Goal: Find specific page/section: Find specific page/section

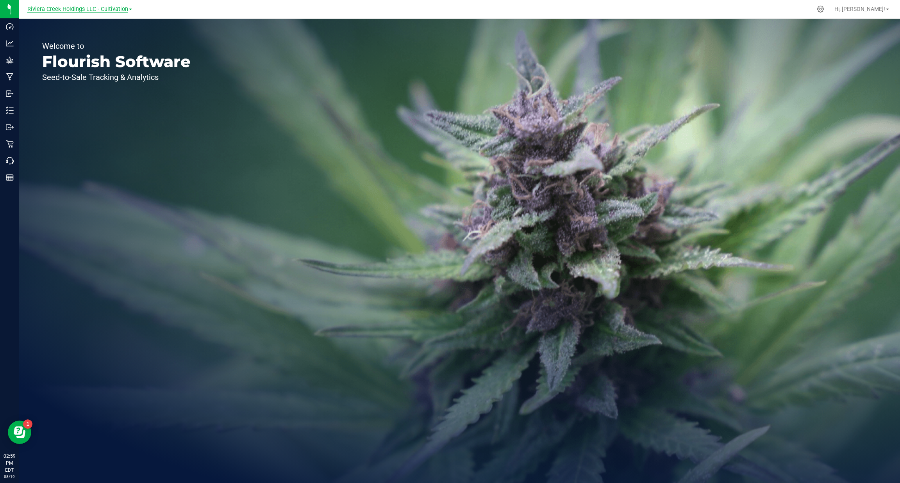
click at [107, 12] on span "Riviera Creek Holdings LLC - Cultivation" at bounding box center [77, 9] width 101 height 7
click at [118, 40] on link "Riviera Creek Holdings LLC - Processing" at bounding box center [80, 38] width 114 height 11
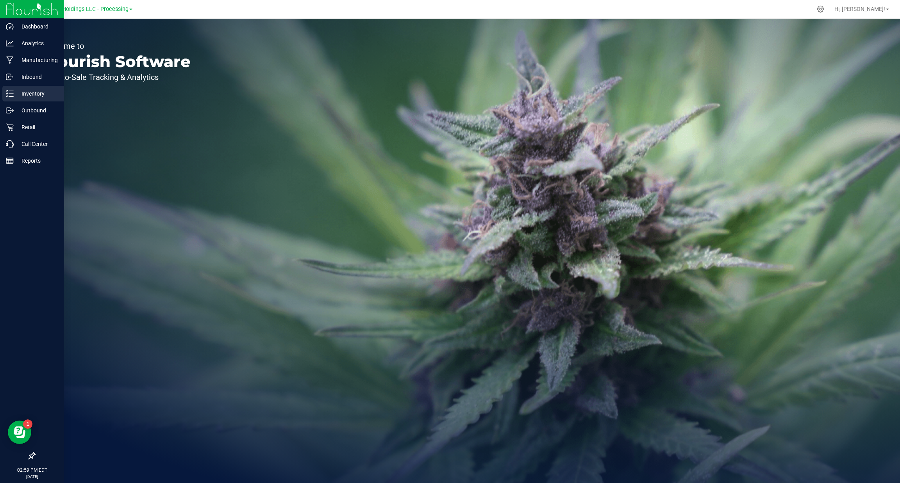
click at [13, 95] on icon at bounding box center [10, 94] width 8 height 8
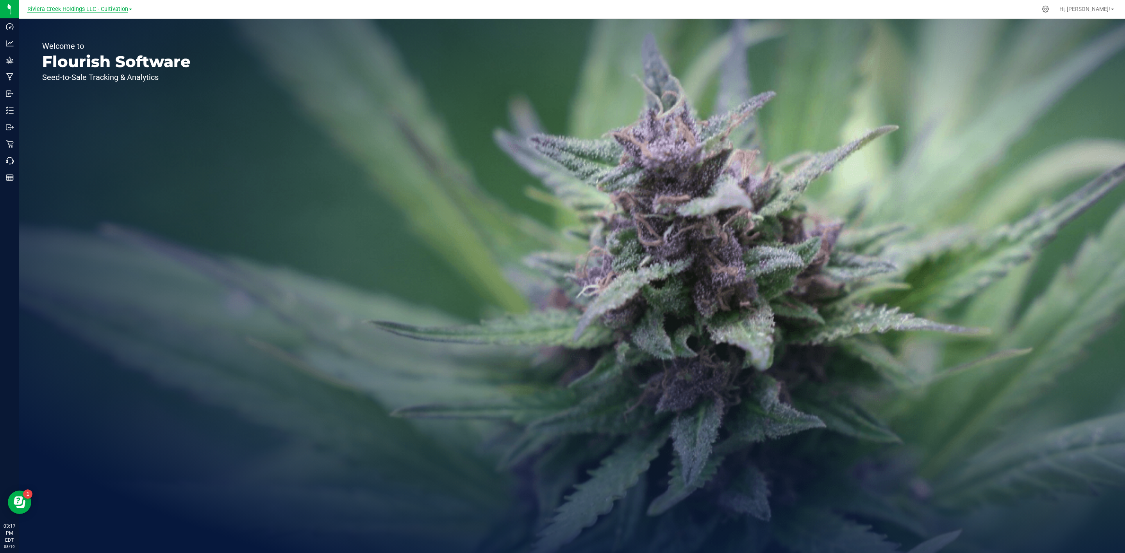
click at [108, 9] on span "Riviera Creek Holdings LLC - Cultivation" at bounding box center [77, 9] width 101 height 7
click at [101, 41] on link "Riviera Creek Holdings LLC - Processing" at bounding box center [80, 38] width 114 height 11
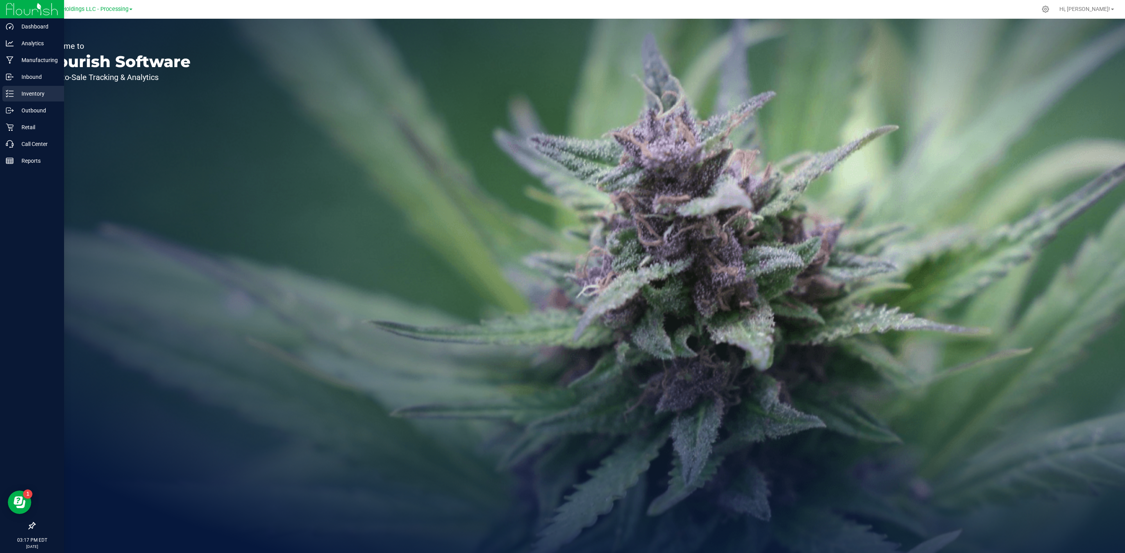
click at [4, 93] on div "Inventory" at bounding box center [33, 94] width 62 height 16
